Goal: Find specific page/section: Find specific page/section

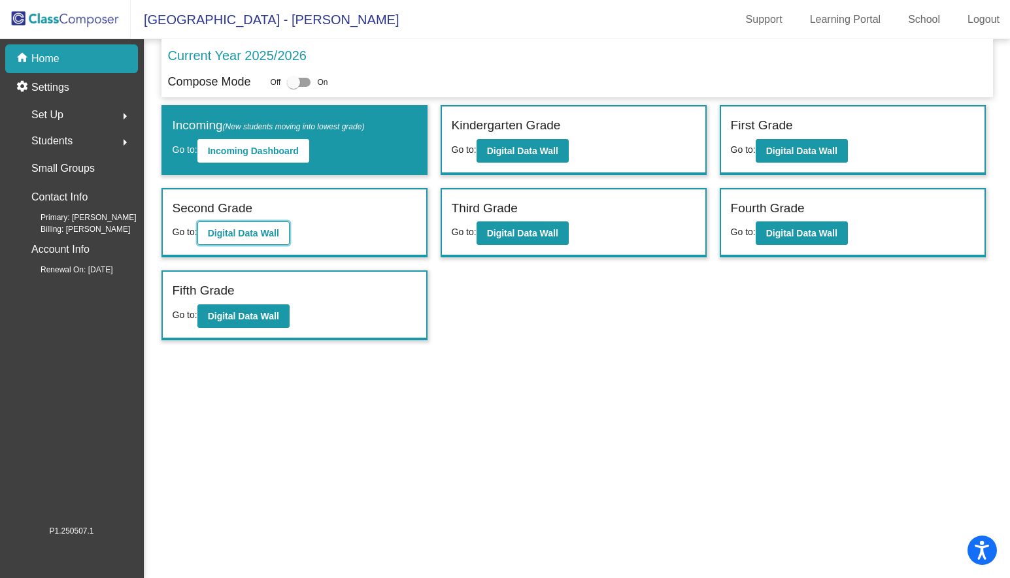
click at [270, 233] on b "Digital Data Wall" at bounding box center [243, 233] width 71 height 10
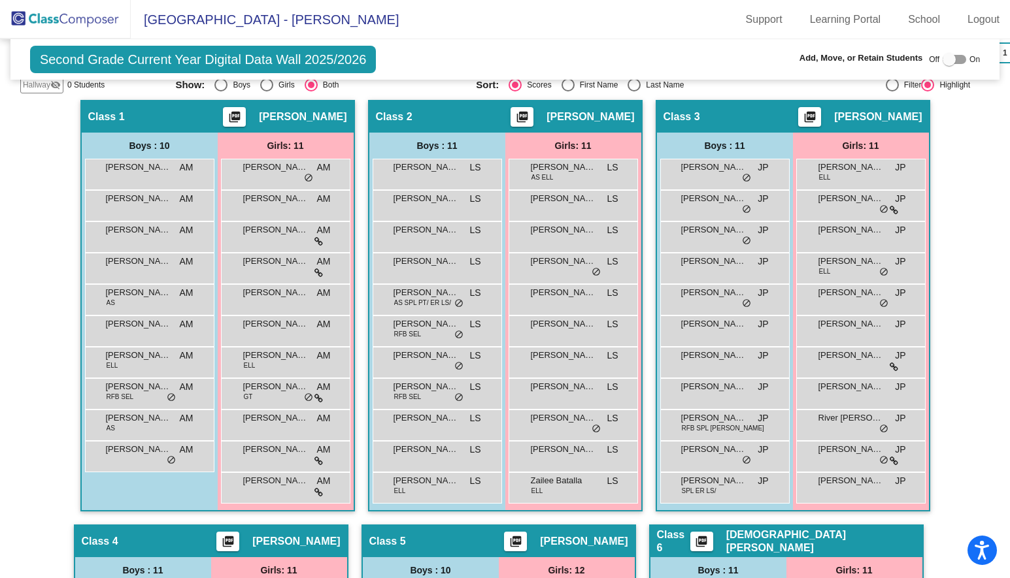
scroll to position [420, 0]
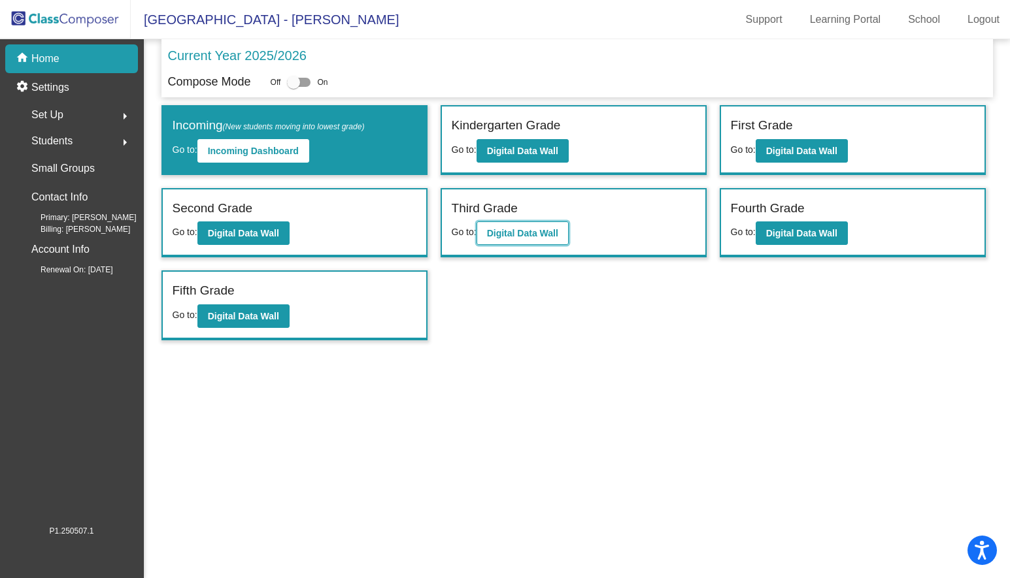
click at [532, 235] on b "Digital Data Wall" at bounding box center [522, 233] width 71 height 10
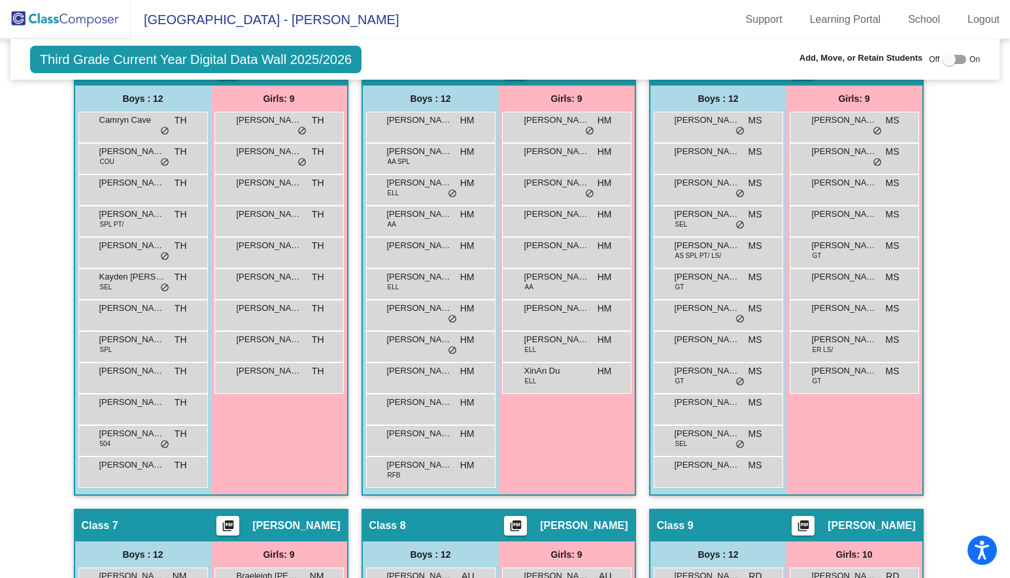
scroll to position [917, 0]
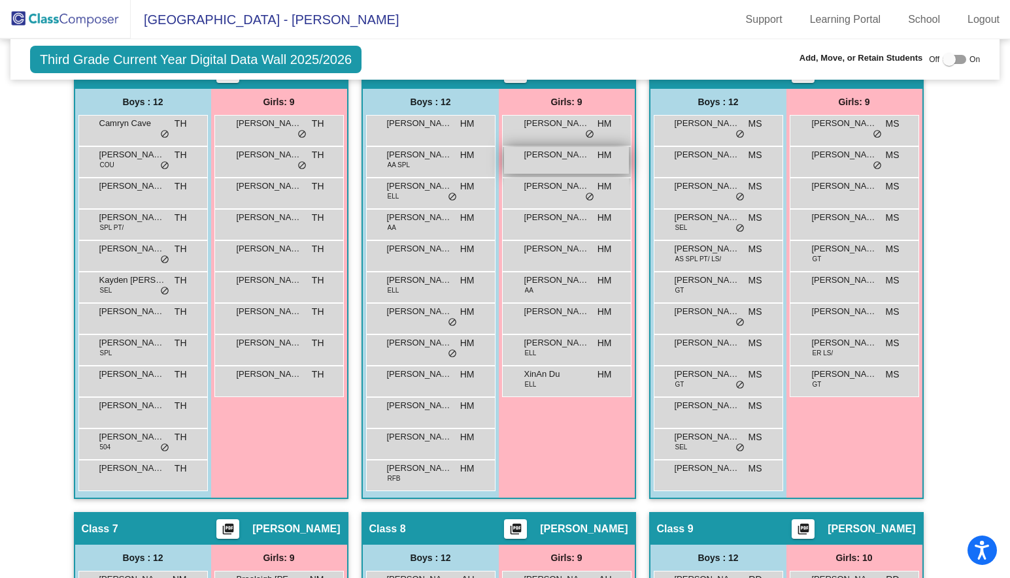
click at [576, 154] on span "Jennalisse Bonilla" at bounding box center [556, 154] width 65 height 13
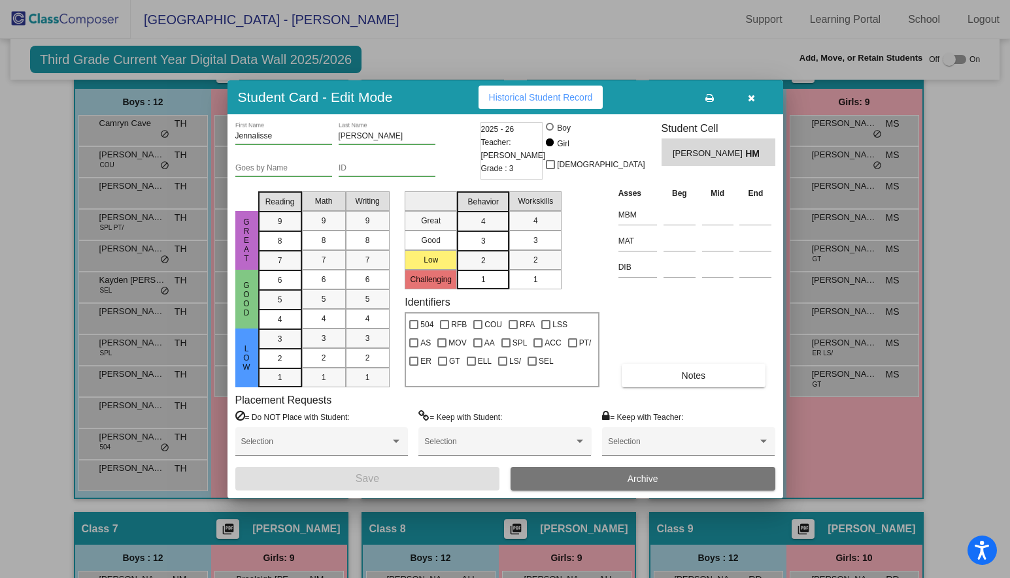
click at [752, 100] on icon "button" at bounding box center [751, 97] width 7 height 9
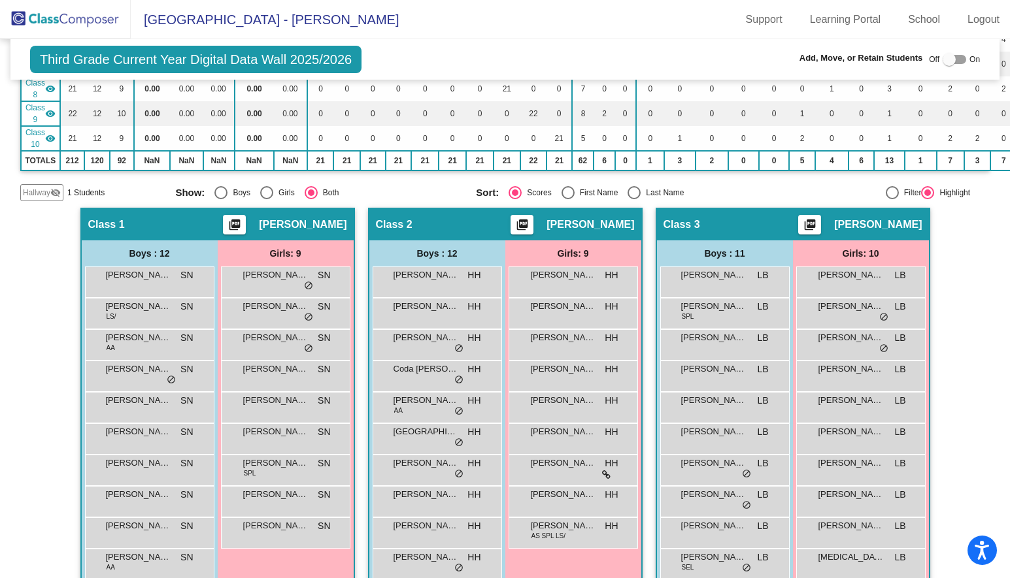
scroll to position [0, 0]
